Goal: Task Accomplishment & Management: Use online tool/utility

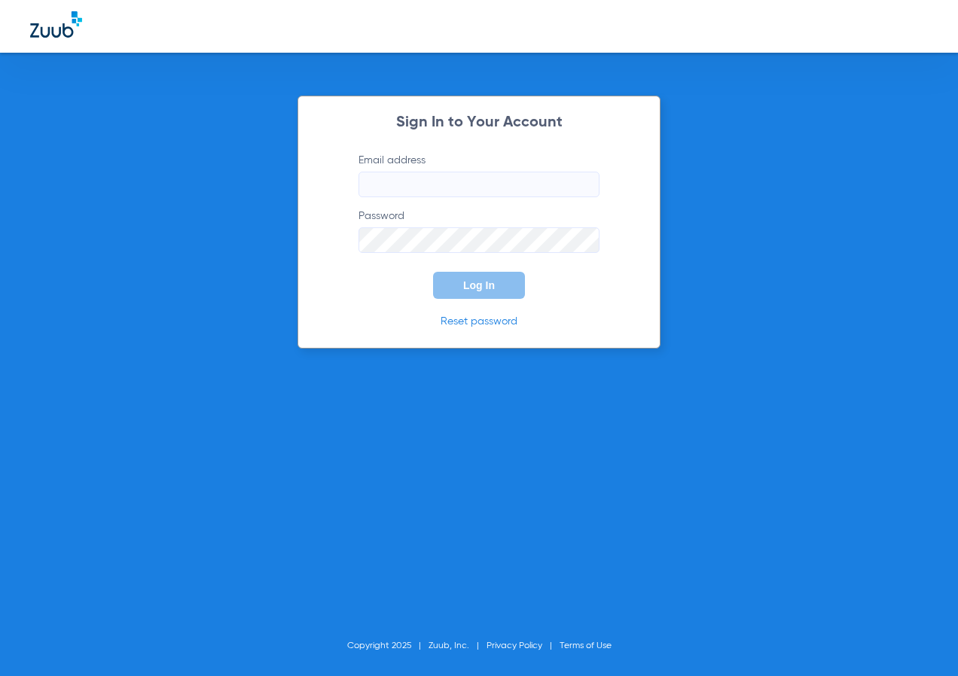
type input "[EMAIL_ADDRESS][DOMAIN_NAME]"
click at [457, 289] on button "Log In" at bounding box center [479, 285] width 92 height 27
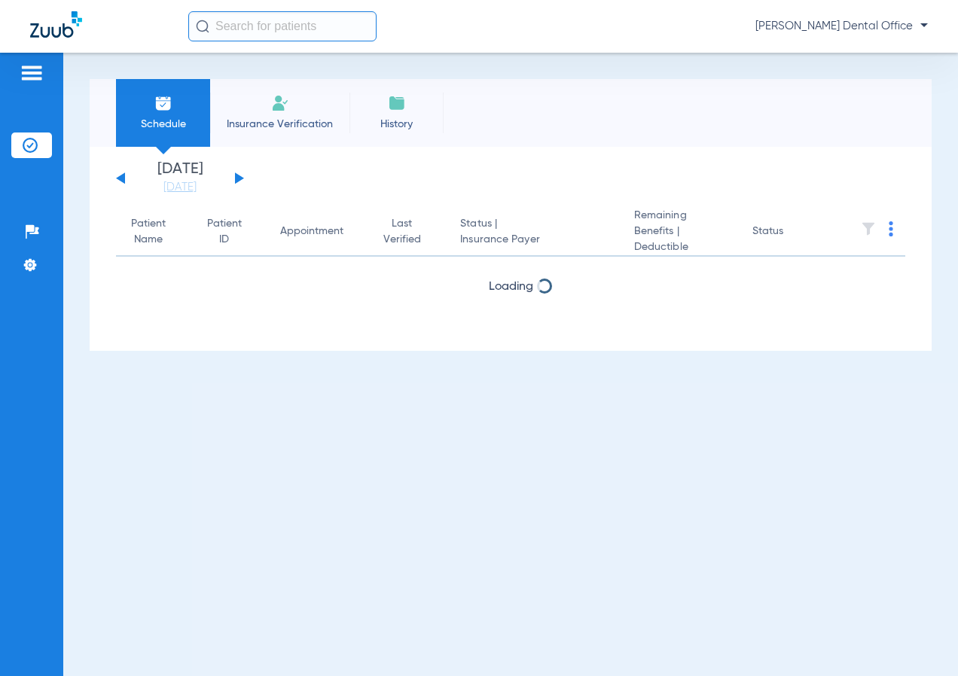
click at [273, 29] on input "text" at bounding box center [282, 26] width 188 height 30
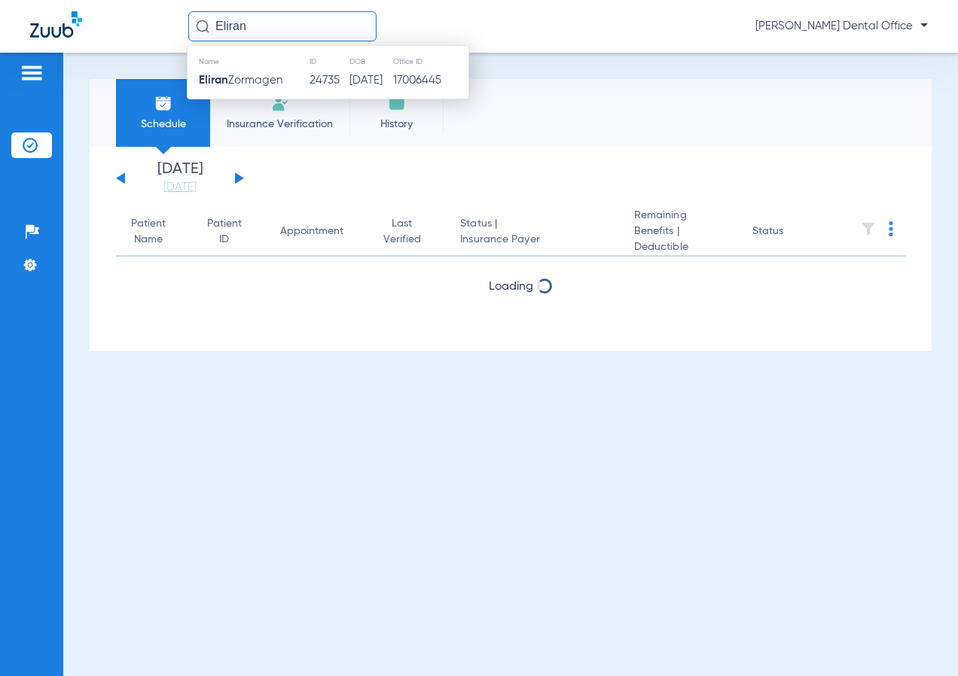
type input "Eliran"
click at [309, 78] on td "24735" at bounding box center [329, 80] width 40 height 21
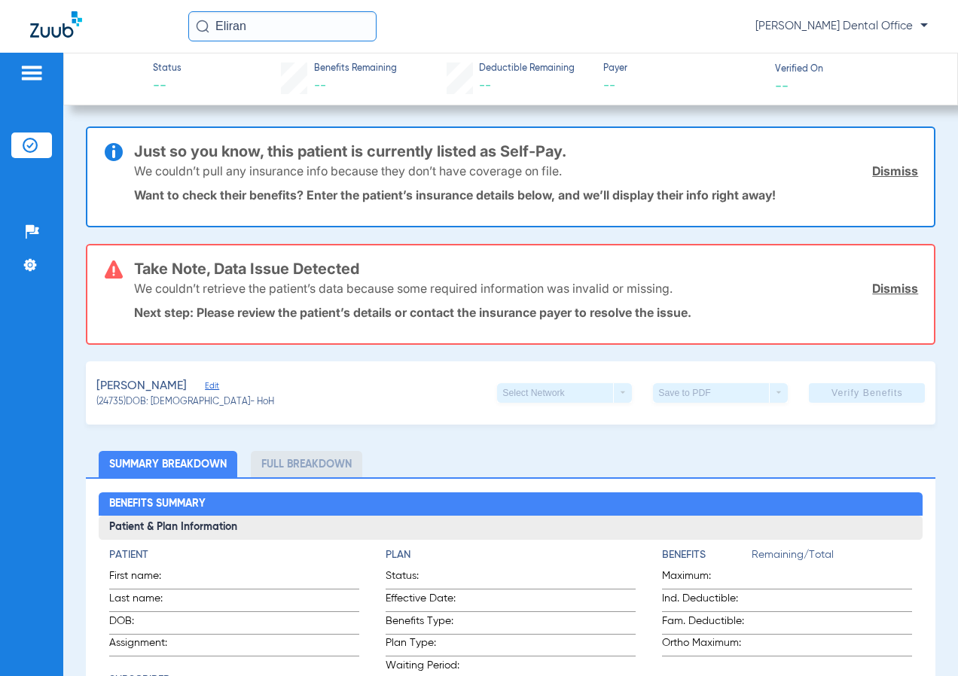
click at [873, 290] on link "Dismiss" at bounding box center [895, 288] width 46 height 15
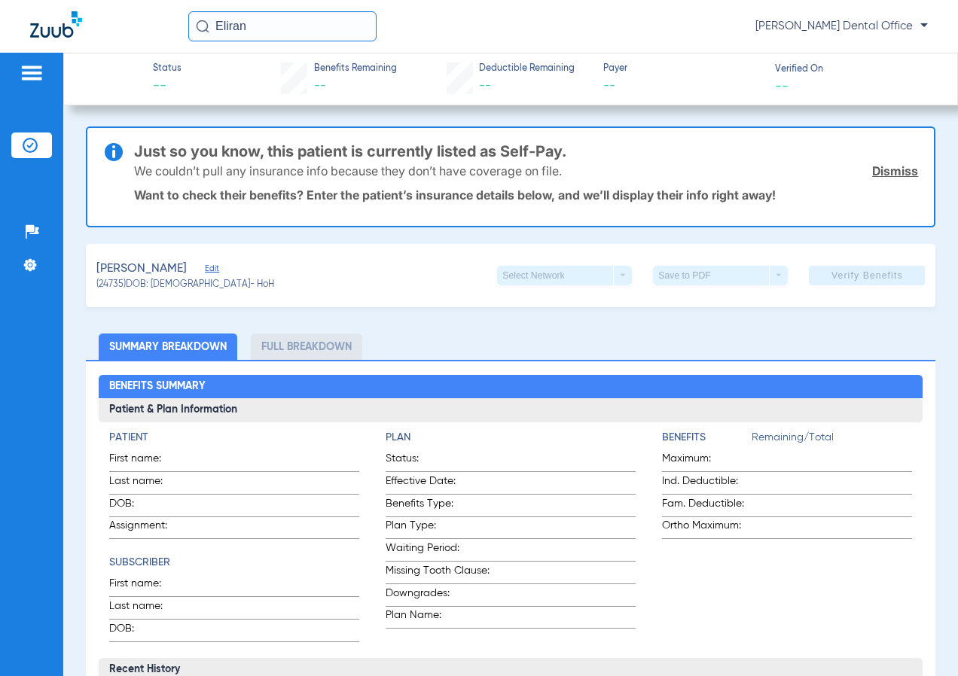
click at [876, 163] on div "We couldn’t pull any insurance info because they don’t have coverage on file. D…" at bounding box center [526, 170] width 785 height 39
drag, startPoint x: 874, startPoint y: 168, endPoint x: 698, endPoint y: 216, distance: 182.0
click at [875, 168] on link "Dismiss" at bounding box center [895, 170] width 46 height 15
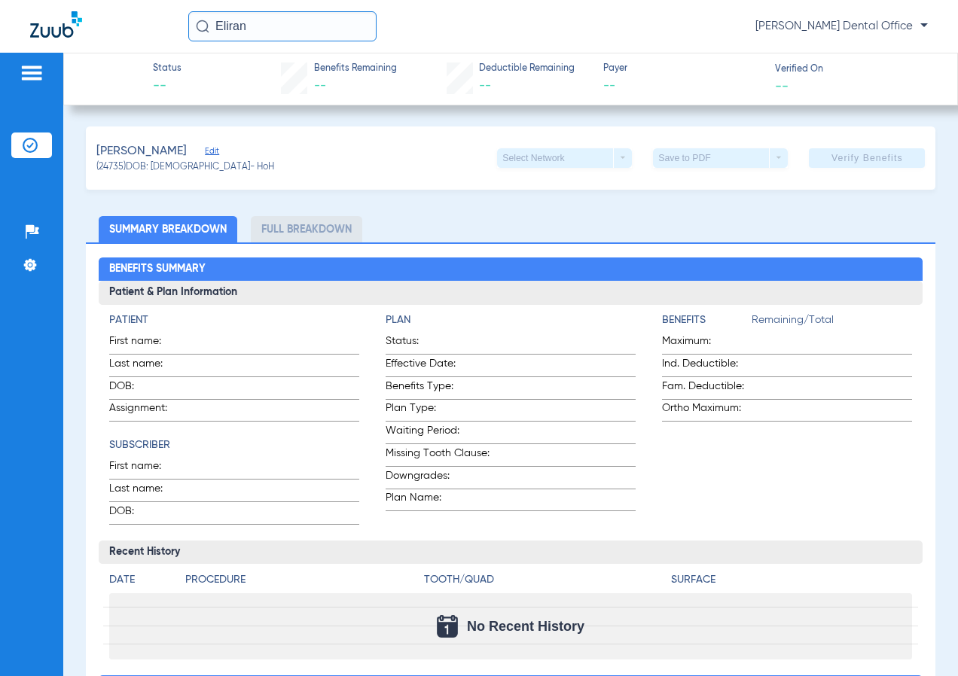
click at [230, 150] on div "Zormagen, Eliran Edit (24735) DOB: 03/10/1979 - HoH Select Network arrow_drop_d…" at bounding box center [511, 158] width 850 height 63
click at [221, 150] on div "Zormagen, Eliran Edit" at bounding box center [185, 151] width 178 height 19
click at [215, 157] on span "Edit" at bounding box center [212, 153] width 14 height 14
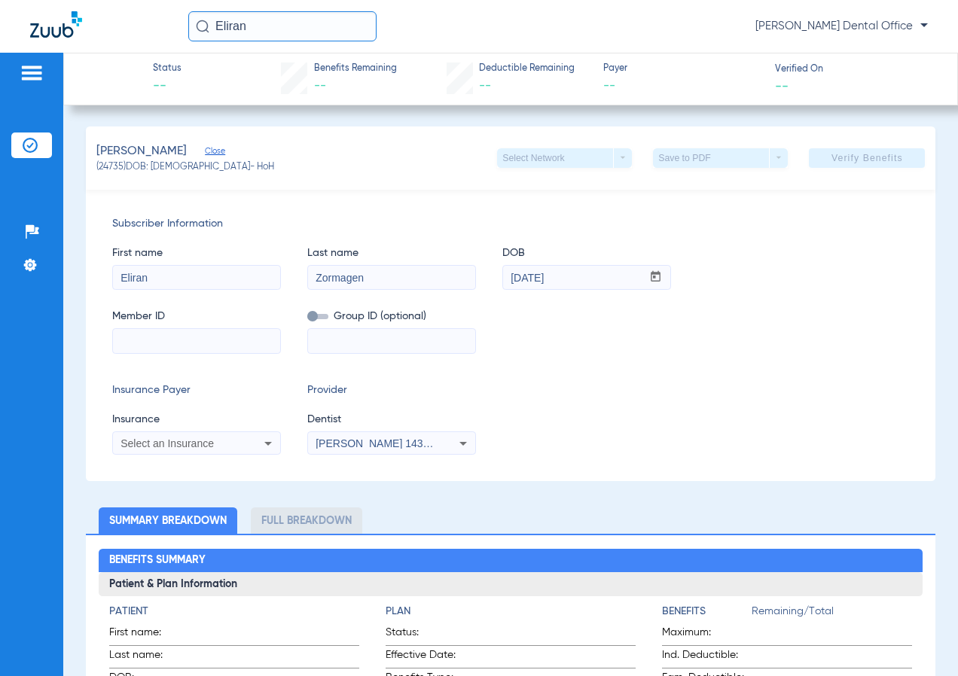
click at [260, 441] on icon at bounding box center [268, 444] width 18 height 18
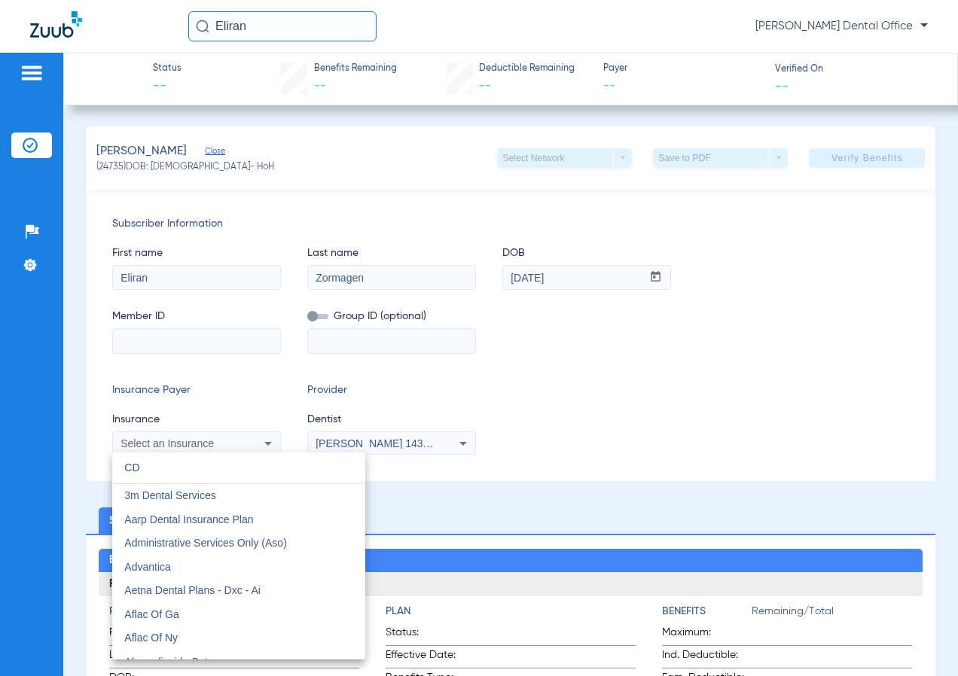
type input "C"
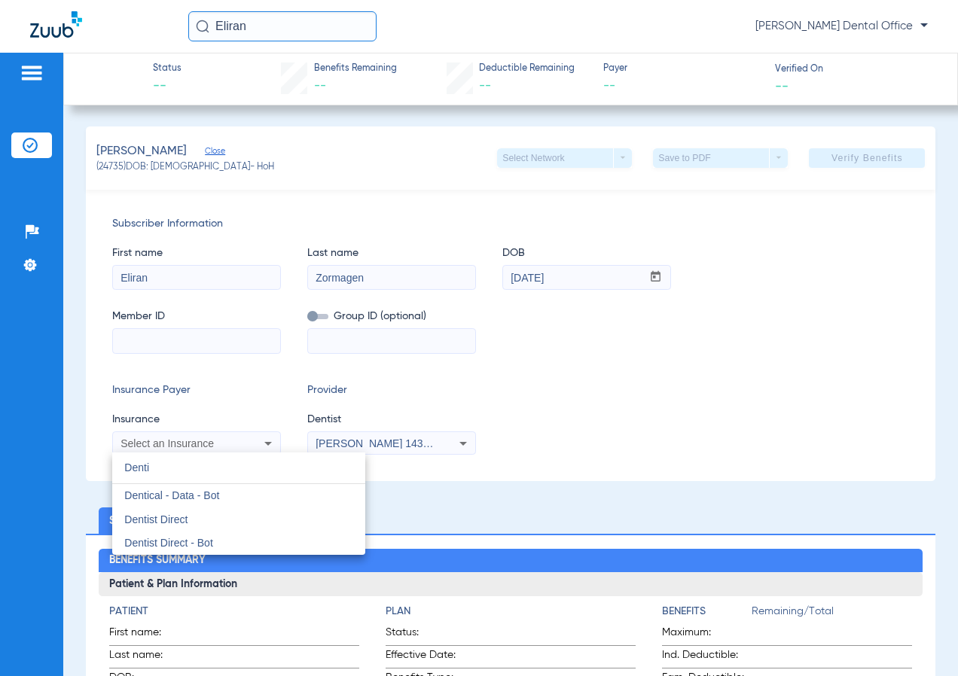
type input "Denti"
click at [216, 494] on span "Dentical - Data - Bot" at bounding box center [171, 496] width 95 height 12
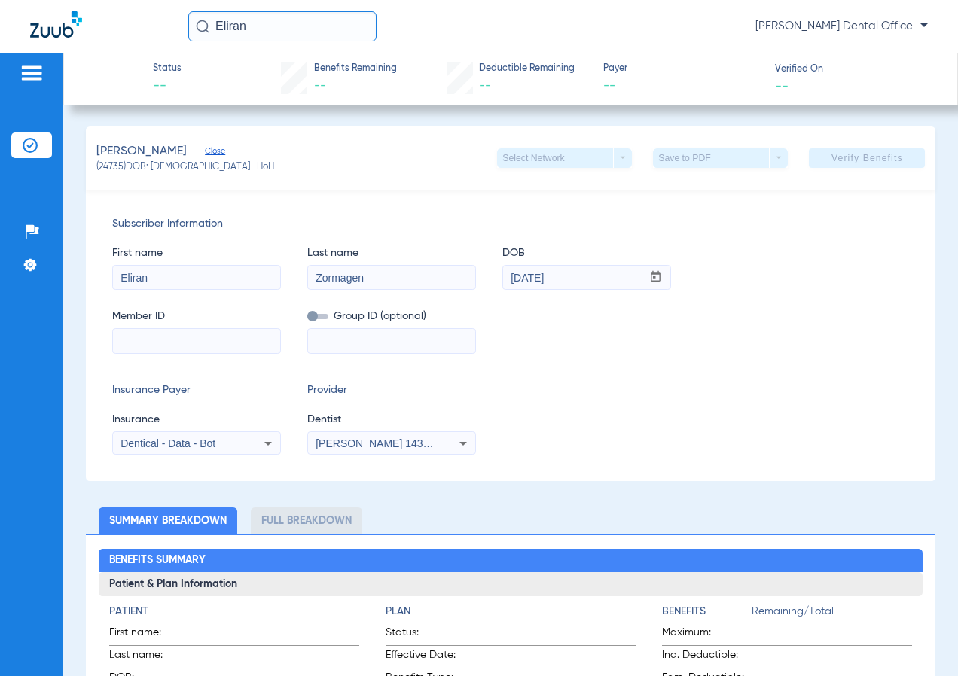
click at [125, 349] on input at bounding box center [196, 341] width 167 height 24
paste input "93610674C"
type input "93610674C"
click at [837, 160] on span "Verify Benefits" at bounding box center [867, 158] width 72 height 12
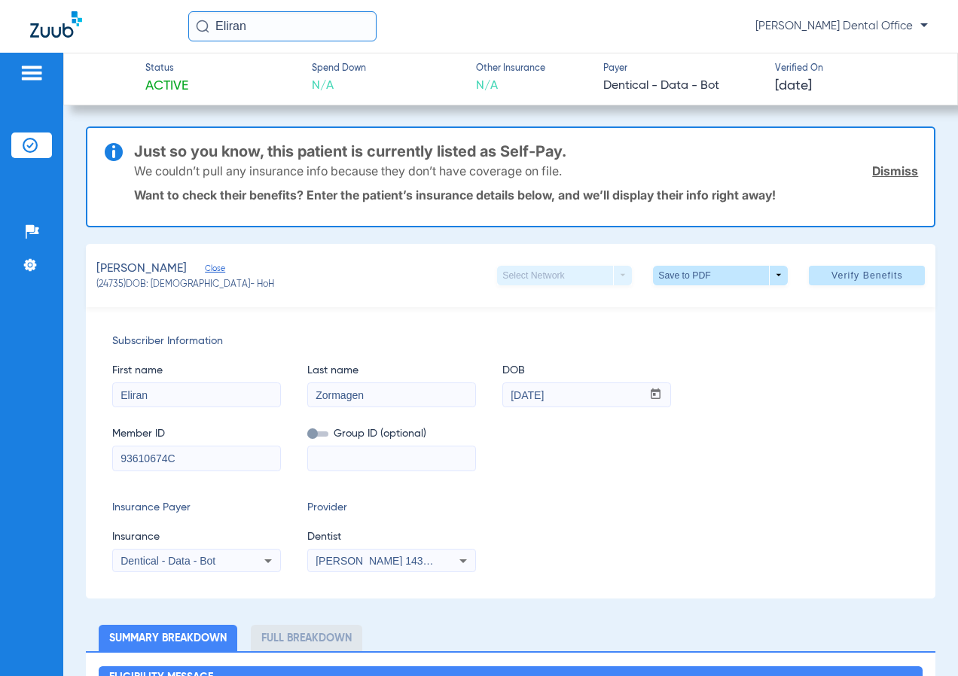
click at [878, 174] on link "Dismiss" at bounding box center [895, 170] width 46 height 15
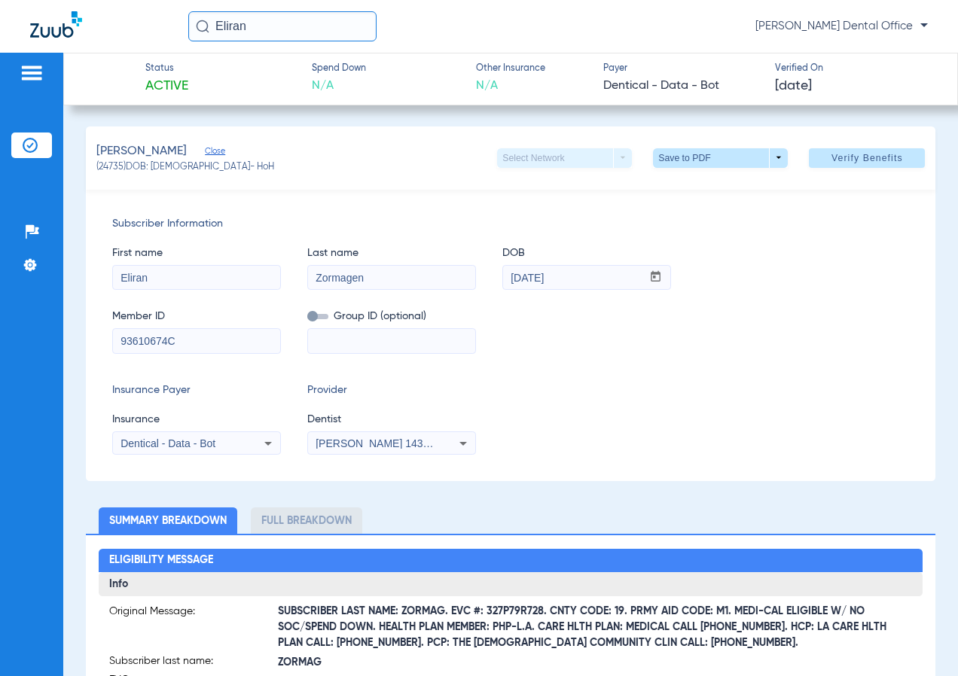
drag, startPoint x: 266, startPoint y: 26, endPoint x: 167, endPoint y: 33, distance: 98.9
click at [167, 33] on div "Eliran Lourdelaine Lopez - Lomita Torrance Dental Office" at bounding box center [479, 26] width 958 height 53
click at [276, 20] on input "Jaros" at bounding box center [282, 26] width 188 height 30
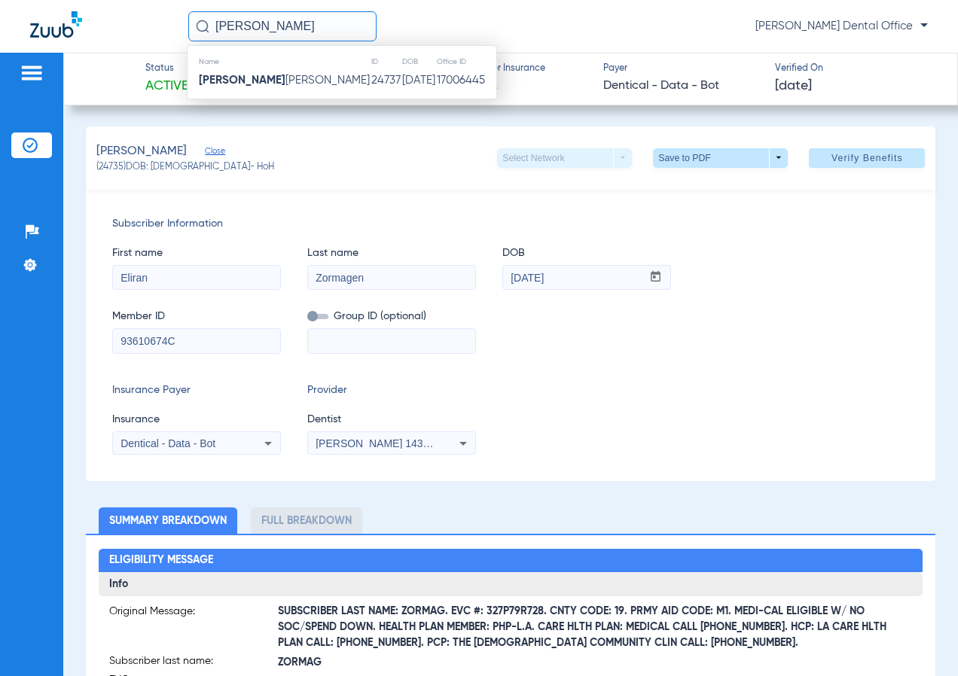
type input "Jaros"
click at [276, 81] on td "Jaros Hobbs" at bounding box center [279, 80] width 183 height 21
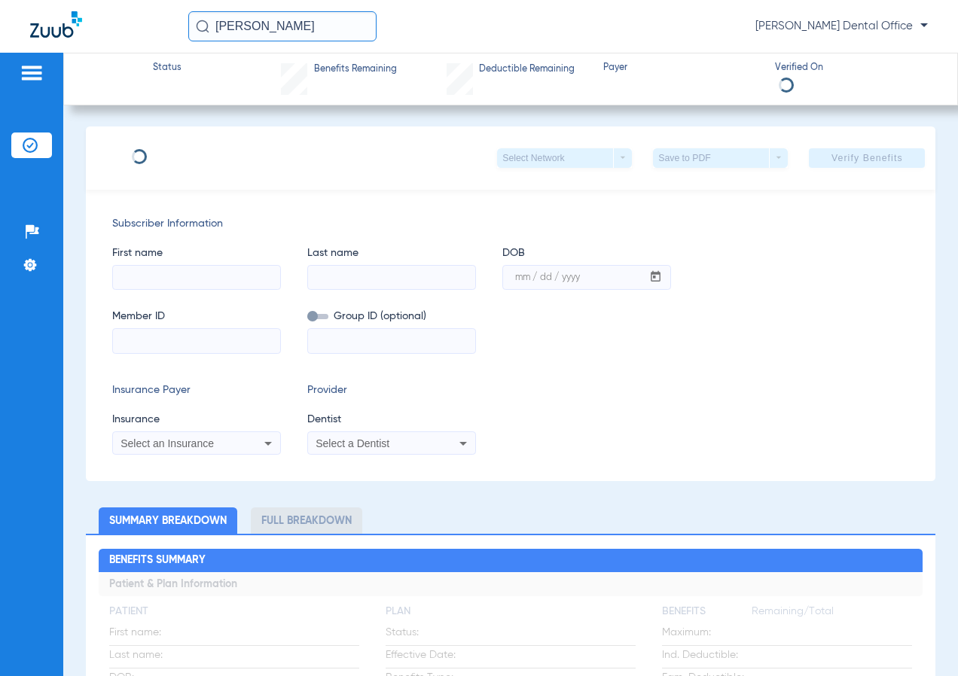
type input "Jaros"
type input "Hobbs"
type input "11/25/1969"
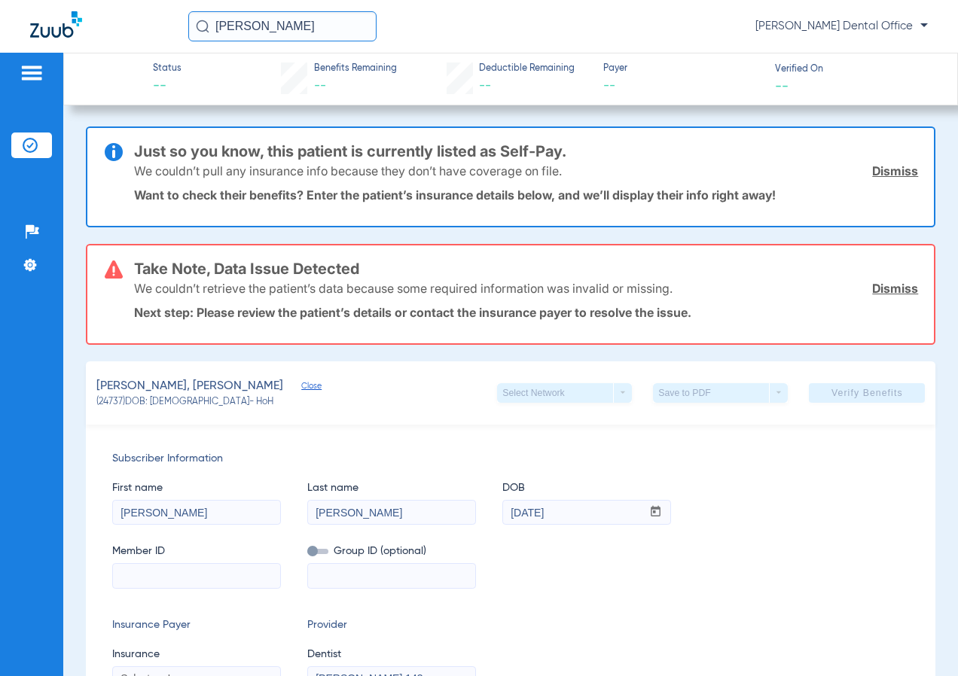
click at [892, 168] on link "Dismiss" at bounding box center [895, 170] width 46 height 15
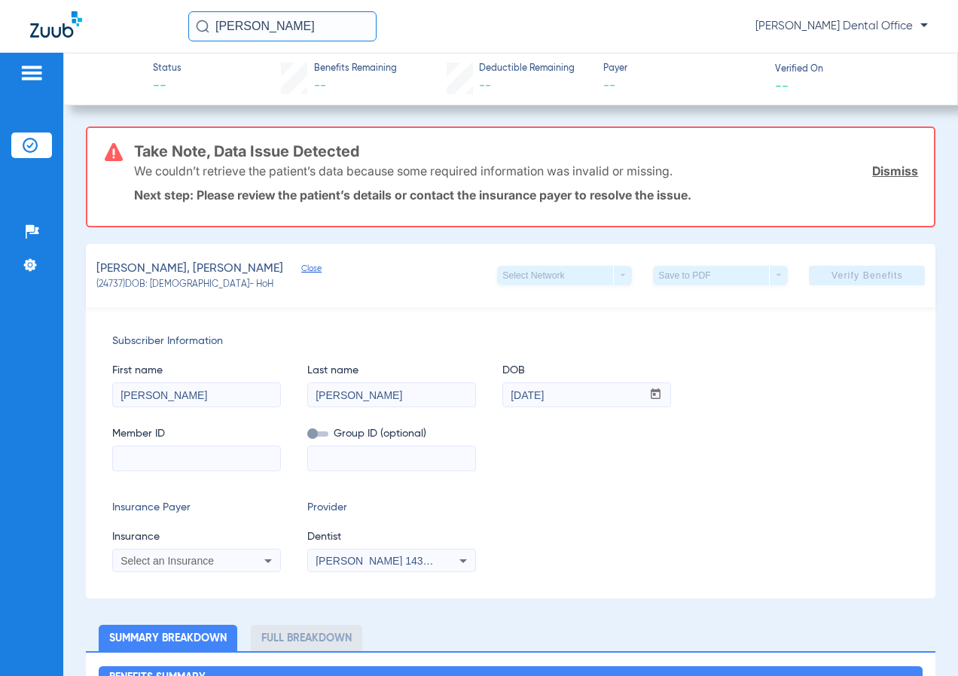
click at [887, 167] on link "Dismiss" at bounding box center [895, 170] width 46 height 15
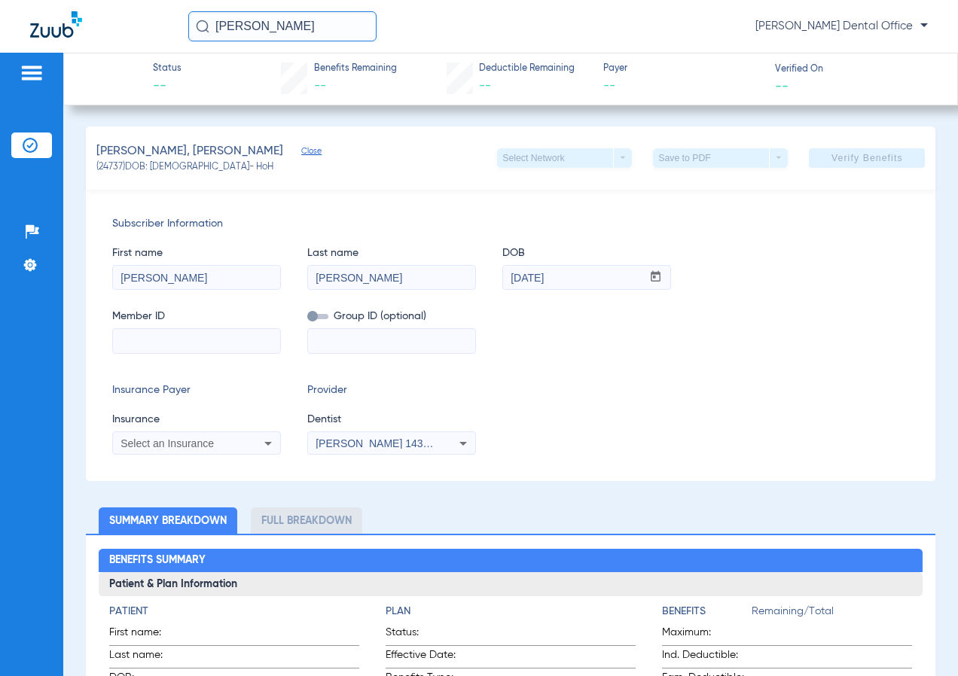
click at [224, 337] on input at bounding box center [196, 341] width 167 height 24
paste input "94522613C"
type input "94522613C"
click at [180, 435] on div "Select an Insurance" at bounding box center [196, 444] width 167 height 18
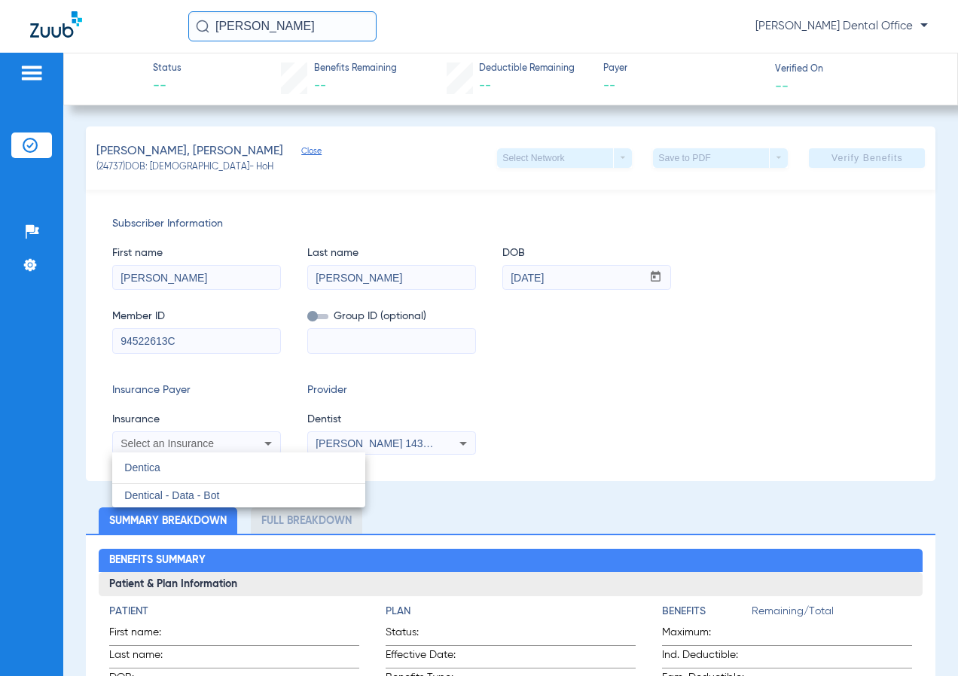
type input "Dentica"
click at [218, 488] on mat-option "Dentical - Data - Bot" at bounding box center [238, 496] width 253 height 24
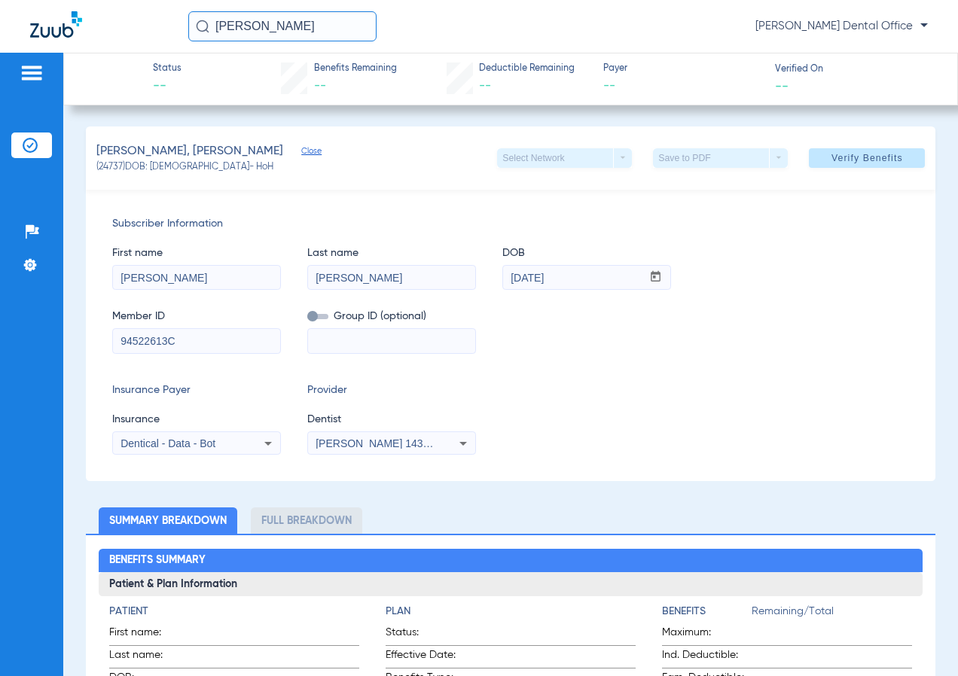
click at [816, 163] on span at bounding box center [867, 158] width 116 height 36
